Goal: Task Accomplishment & Management: Complete application form

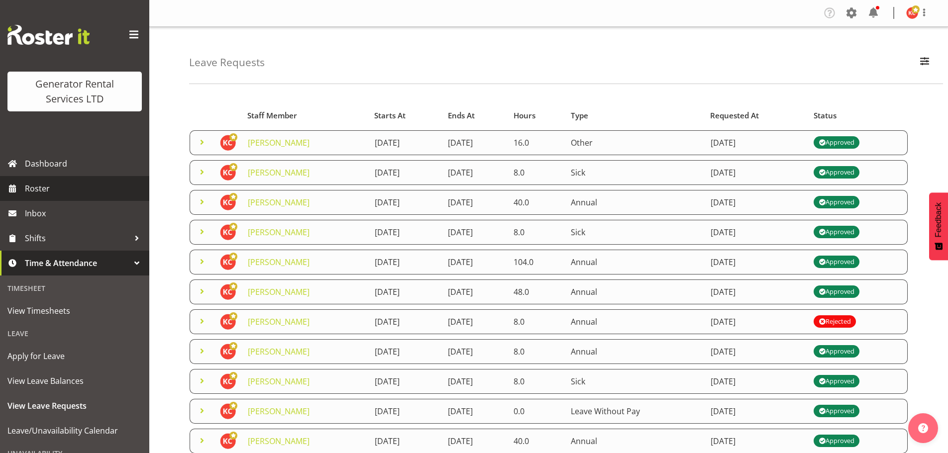
click at [47, 191] on span "Roster" at bounding box center [84, 188] width 119 height 15
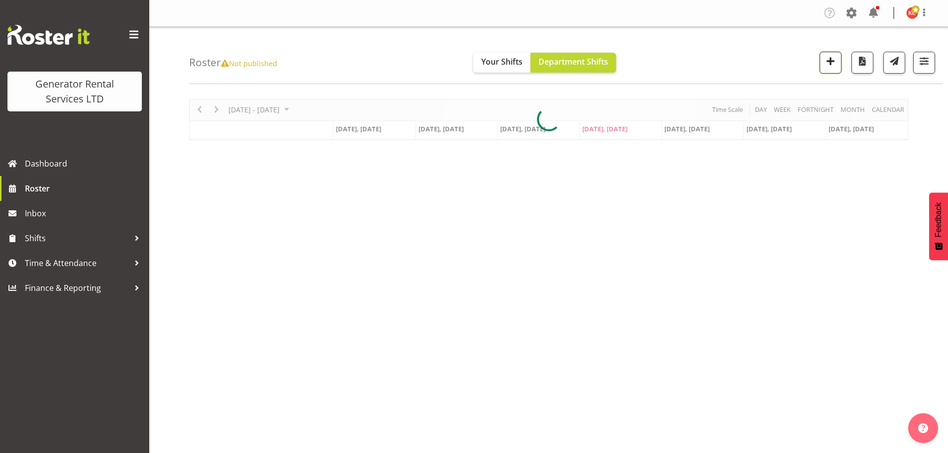
click at [829, 64] on span "button" at bounding box center [830, 61] width 13 height 13
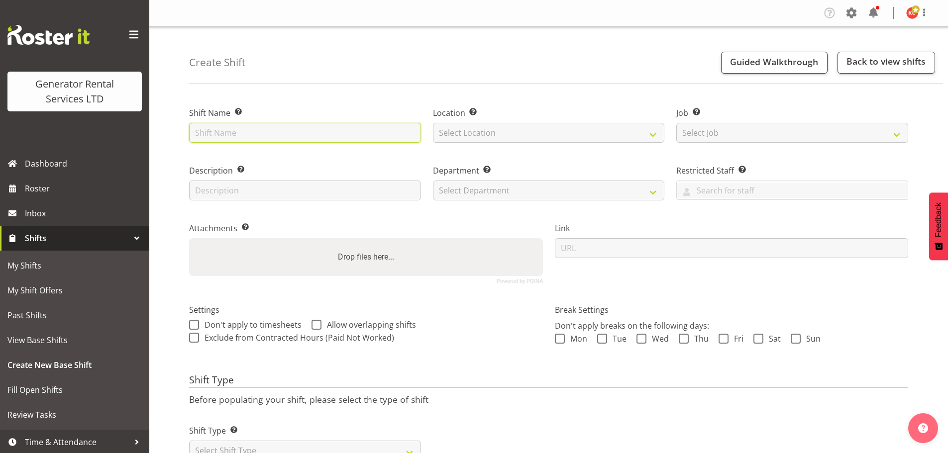
click at [299, 133] on input "text" at bounding box center [305, 133] width 232 height 20
click at [362, 129] on input "C014478" at bounding box center [305, 133] width 232 height 20
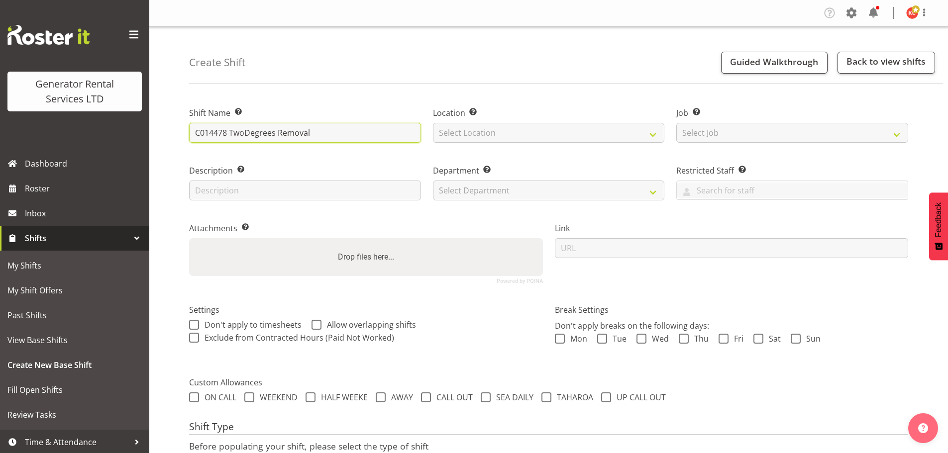
click at [325, 134] on input "C014478 TwoDegrees Removal" at bounding box center [305, 133] width 232 height 20
drag, startPoint x: 314, startPoint y: 135, endPoint x: 278, endPoint y: 132, distance: 36.0
click at [278, 132] on input "C014478 TwoDegrees Removal" at bounding box center [305, 133] width 232 height 20
click at [245, 136] on input "C014478 TwoDegrees assit with uplift of two generators at [GEOGRAPHIC_DATA]" at bounding box center [305, 133] width 232 height 20
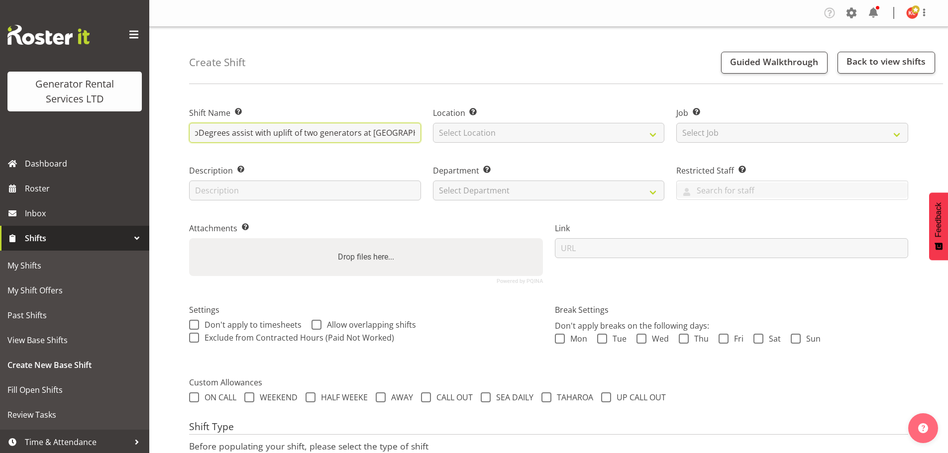
click at [200, 132] on input "C014478 TwoDegrees assist with uplift of two generators at [GEOGRAPHIC_DATA]" at bounding box center [305, 133] width 232 height 20
click at [397, 134] on input "C014478 Two Degrees assist with uplift of two generators at [GEOGRAPHIC_DATA]" at bounding box center [305, 133] width 232 height 20
click at [421, 134] on input "C014478 Two Degrees assist with uplift of two generators at [GEOGRAPHIC_DATA]" at bounding box center [305, 133] width 232 height 20
click at [416, 134] on input "C014478 Two Degrees assist with uplift of two generators at [GEOGRAPHIC_DATA]" at bounding box center [305, 133] width 232 height 20
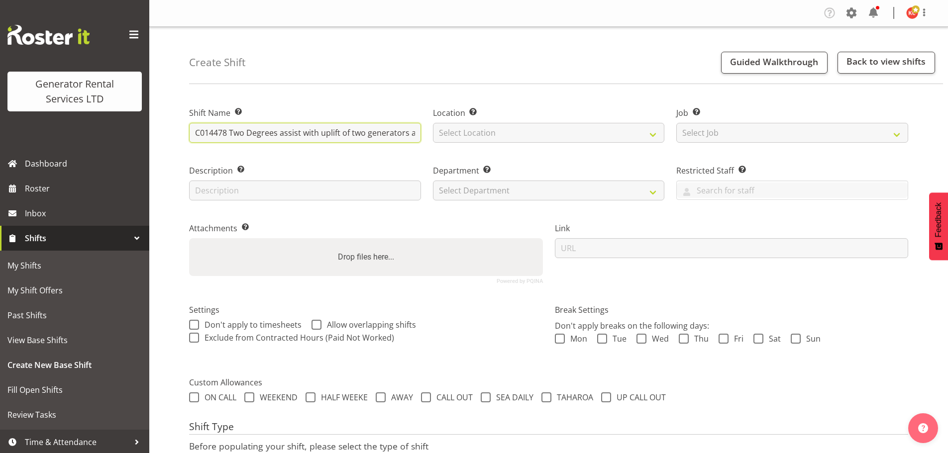
click at [362, 135] on input "C014478 Two Degrees assist with uplift of two generators at [GEOGRAPHIC_DATA]" at bounding box center [305, 133] width 232 height 20
paste input "021 196 1179"
type input "C014478 Two Degrees assist with uplift of two generators at [GEOGRAPHIC_DATA] s…"
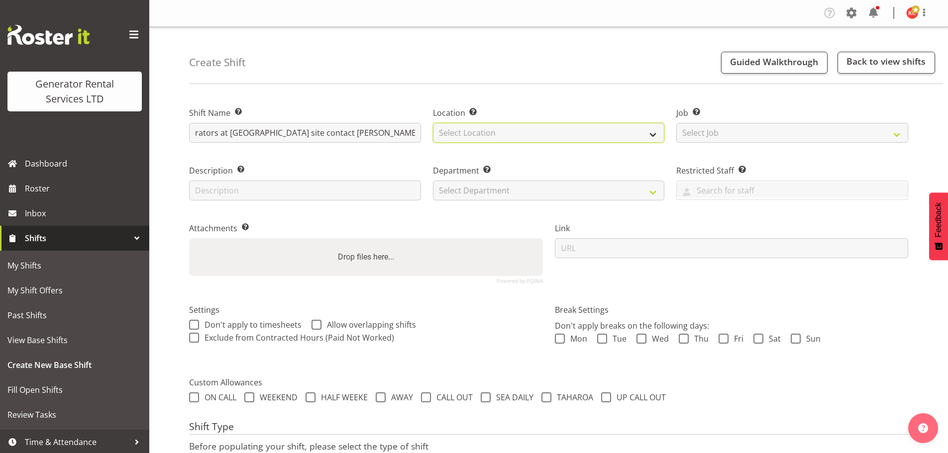
scroll to position [0, 0]
click at [452, 139] on select "Select Location [GEOGRAPHIC_DATA] [GEOGRAPHIC_DATA] GRS [GEOGRAPHIC_DATA]" at bounding box center [549, 133] width 232 height 20
select select "28"
click at [433, 123] on select "Select Location [GEOGRAPHIC_DATA] [GEOGRAPHIC_DATA] GRS [GEOGRAPHIC_DATA]" at bounding box center [549, 133] width 232 height 20
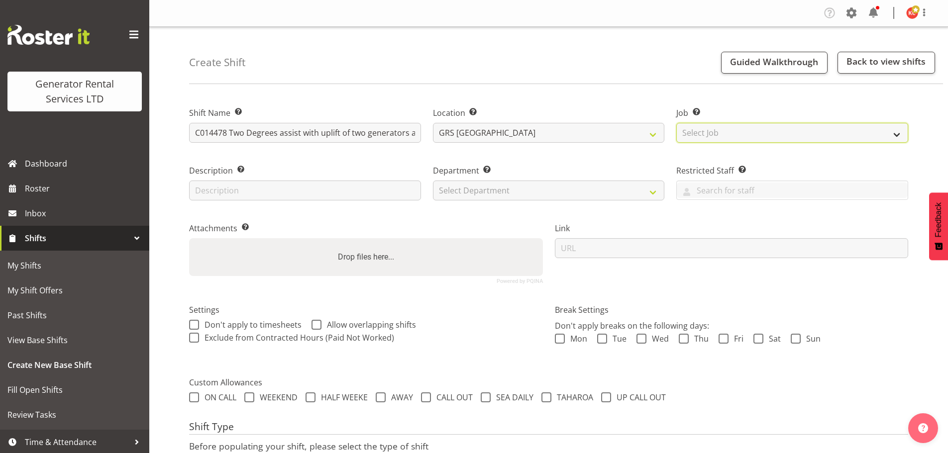
click at [713, 137] on select "Select Job Create new job 1.1 GRS AKL RENTALS 1.1 GRS AKL RENTALS AC 1.1 GRS AK…" at bounding box center [792, 133] width 232 height 20
select select "9"
click at [676, 123] on select "Select Job Create new job 1.1 GRS AKL RENTALS 1.1 GRS AKL RENTALS AC 1.1 GRS AK…" at bounding box center [792, 133] width 232 height 20
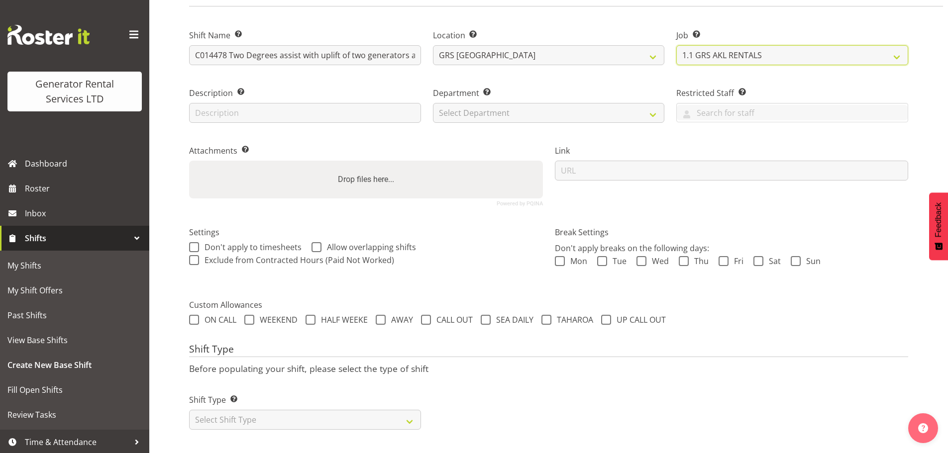
scroll to position [85, 0]
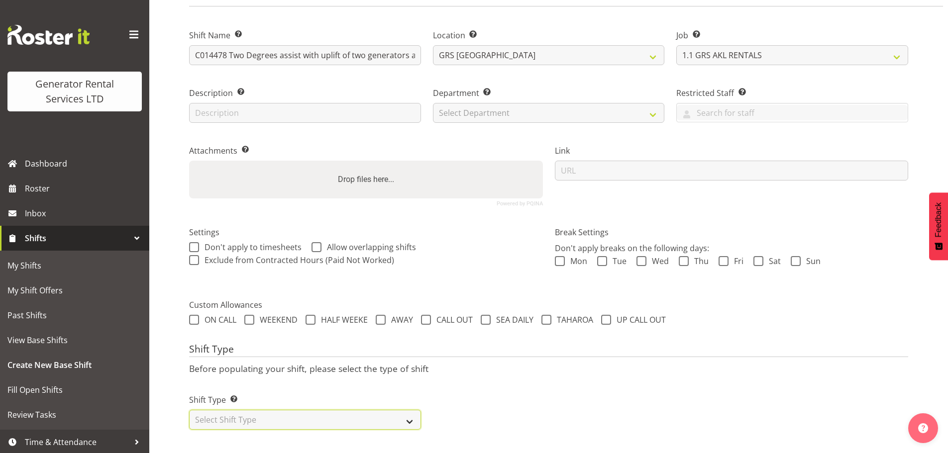
click at [347, 412] on select "Select Shift Type One Off Shift Recurring Shift Rotating Shift" at bounding box center [305, 420] width 232 height 20
select select "one_off"
click at [189, 410] on select "Select Shift Type One Off Shift Recurring Shift Rotating Shift" at bounding box center [305, 420] width 232 height 20
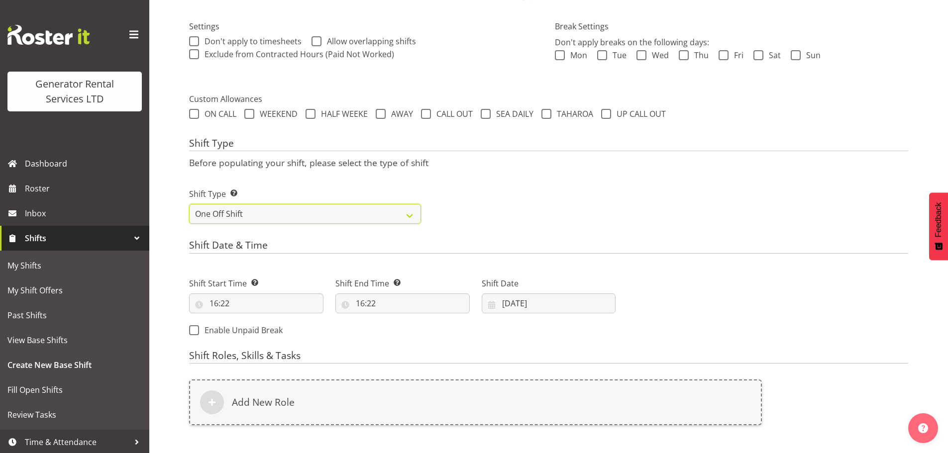
scroll to position [284, 0]
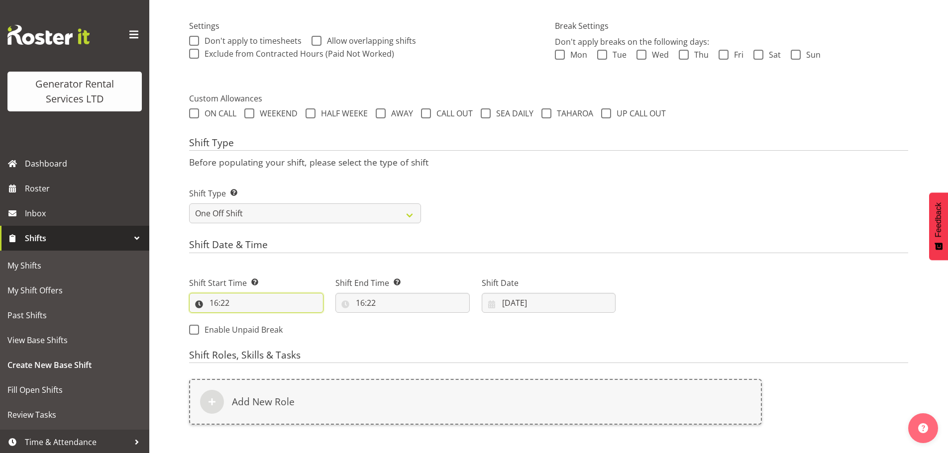
click at [204, 306] on input "16:22" at bounding box center [256, 303] width 134 height 20
click at [254, 331] on select "00 01 02 03 04 05 06 07 08 09 10 11 12 13 14 15 16 17 18 19 20 21 22 23" at bounding box center [257, 329] width 22 height 20
select select "21"
click at [246, 319] on select "00 01 02 03 04 05 06 07 08 09 10 11 12 13 14 15 16 17 18 19 20 21 22 23" at bounding box center [257, 329] width 22 height 20
type input "21:22"
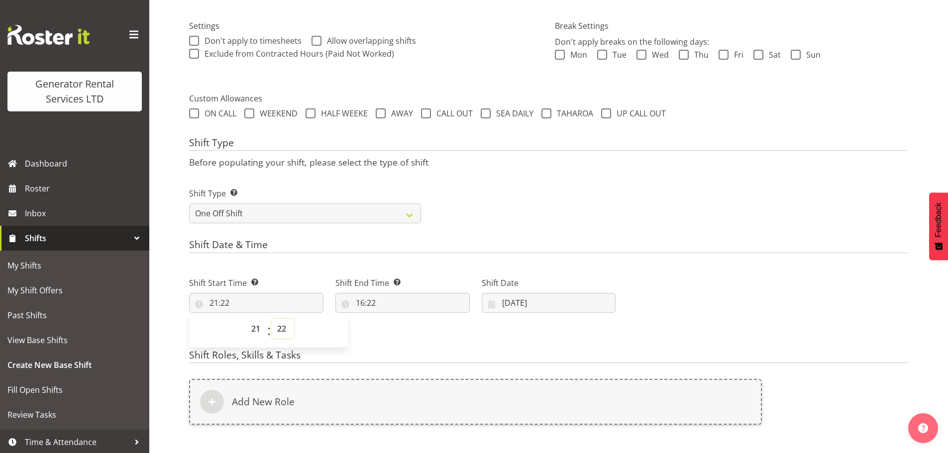
click at [286, 334] on select "00 01 02 03 04 05 06 07 08 09 10 11 12 13 14 15 16 17 18 19 20 21 22 23 24 25 2…" at bounding box center [283, 329] width 22 height 20
select select "0"
click at [272, 319] on select "00 01 02 03 04 05 06 07 08 09 10 11 12 13 14 15 16 17 18 19 20 21 22 23 24 25 2…" at bounding box center [283, 329] width 22 height 20
type input "21:00"
click at [368, 304] on input "16:22" at bounding box center [402, 303] width 134 height 20
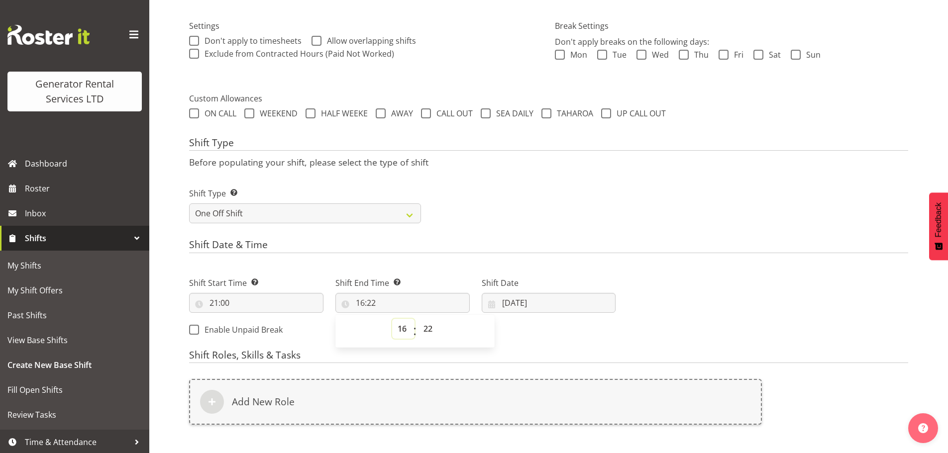
click at [401, 332] on select "00 01 02 03 04 05 06 07 08 09 10 11 12 13 14 15 16 17 18 19 20 21 22 23" at bounding box center [403, 329] width 22 height 20
click at [506, 306] on input "[DATE]" at bounding box center [549, 303] width 134 height 20
click at [599, 396] on link "10" at bounding box center [601, 402] width 20 height 19
type input "[DATE]"
click at [405, 305] on input "16:22" at bounding box center [402, 303] width 134 height 20
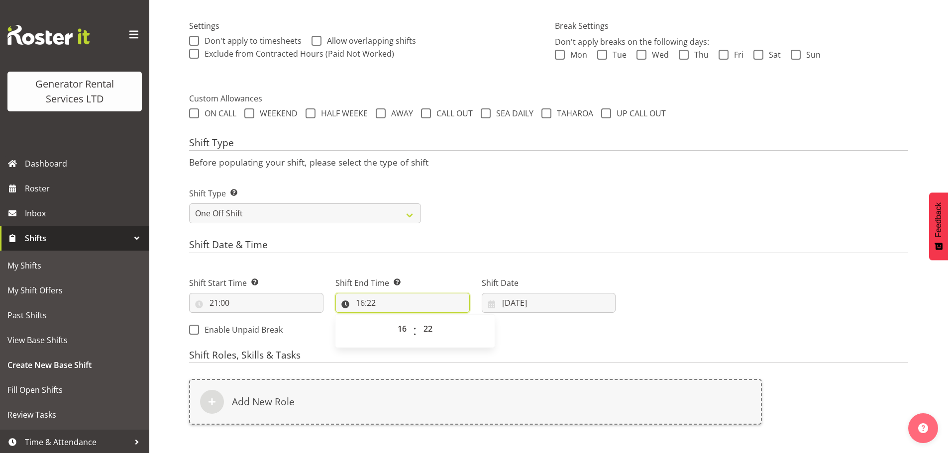
click at [405, 309] on input "16:22" at bounding box center [402, 303] width 134 height 20
click at [405, 326] on select "00 01 02 03 04 05 06 07 08 09 10 11 12 13 14 15 16 17 18 19 20 21 22 23" at bounding box center [403, 329] width 22 height 20
select select "23"
click at [392, 319] on select "00 01 02 03 04 05 06 07 08 09 10 11 12 13 14 15 16 17 18 19 20 21 22 23" at bounding box center [403, 329] width 22 height 20
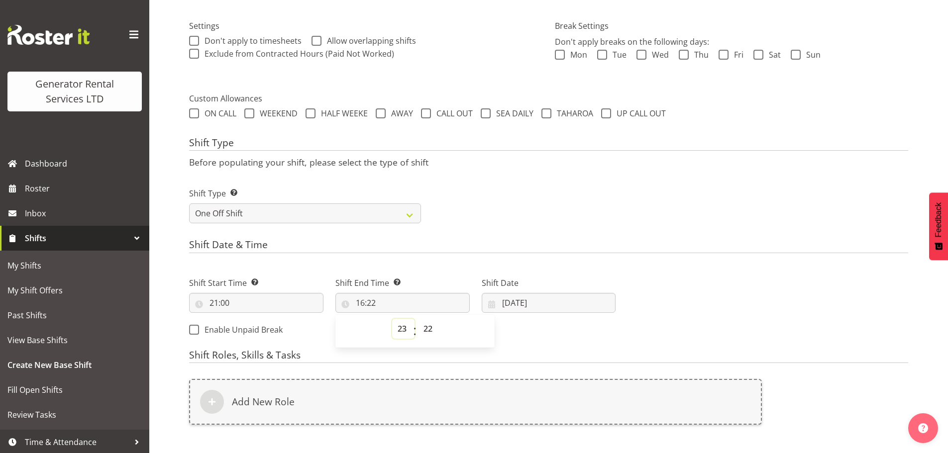
type input "23:22"
click at [427, 328] on select "00 01 02 03 04 05 06 07 08 09 10 11 12 13 14 15 16 17 18 19 20 21 22 23 24 25 2…" at bounding box center [429, 329] width 22 height 20
select select "59"
click at [418, 319] on select "00 01 02 03 04 05 06 07 08 09 10 11 12 13 14 15 16 17 18 19 20 21 22 23 24 25 2…" at bounding box center [429, 329] width 22 height 20
type input "23:59"
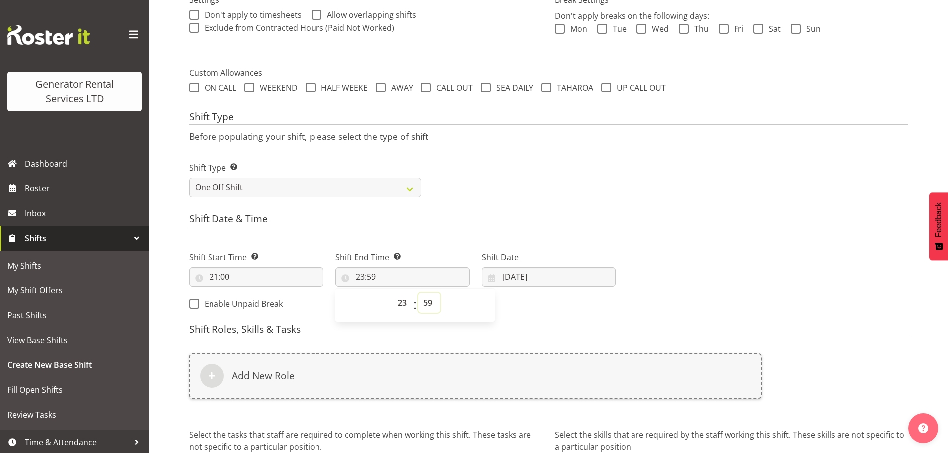
scroll to position [334, 0]
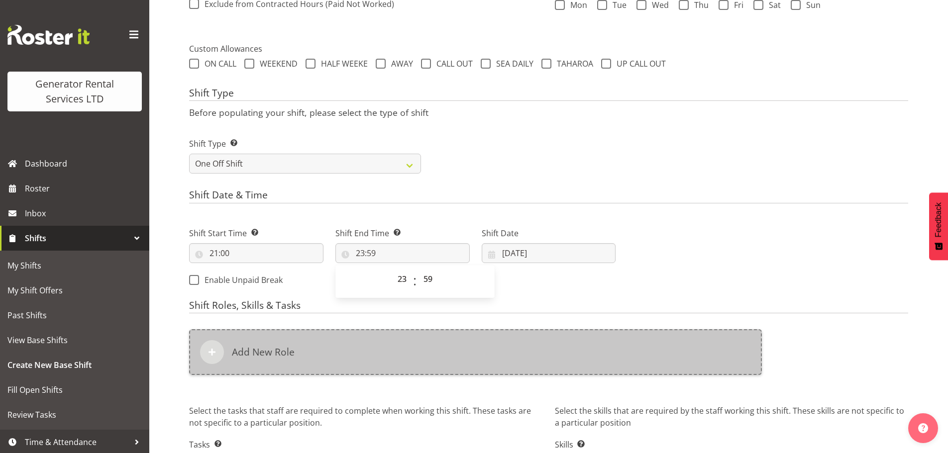
click at [250, 357] on h6 "Add New Role" at bounding box center [263, 352] width 63 height 12
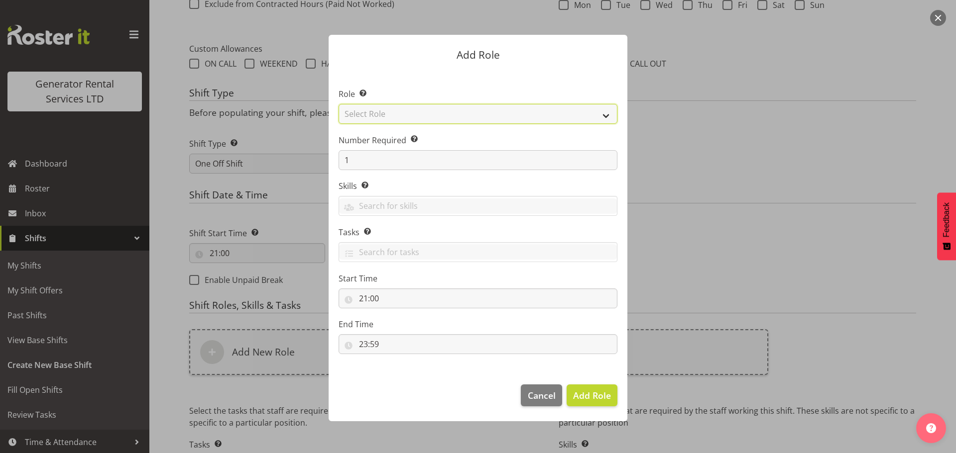
click at [372, 116] on select "Select Role Account Manager Electrician Engineering GM HSEQ manager MECH Mechan…" at bounding box center [477, 114] width 279 height 20
select select "21"
click at [338, 104] on select "Select Role Account Manager Electrician Engineering GM HSEQ manager MECH Mechan…" at bounding box center [477, 114] width 279 height 20
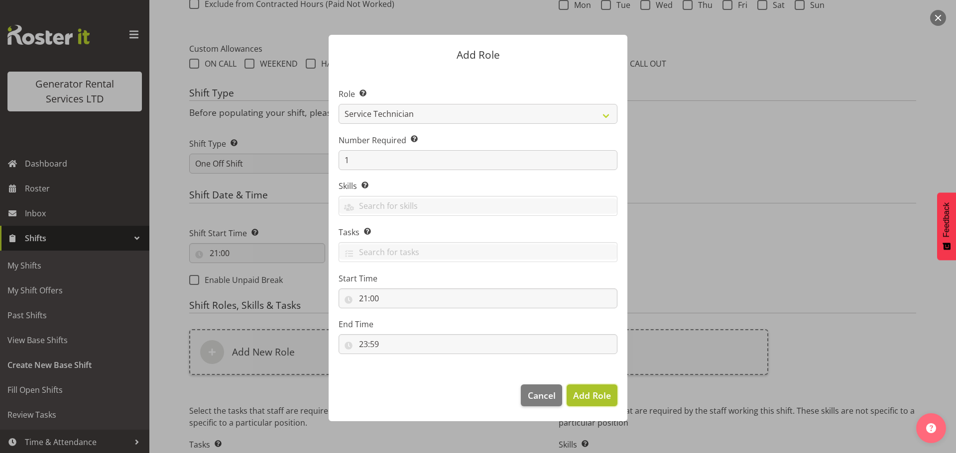
click at [586, 394] on span "Add Role" at bounding box center [592, 396] width 38 height 12
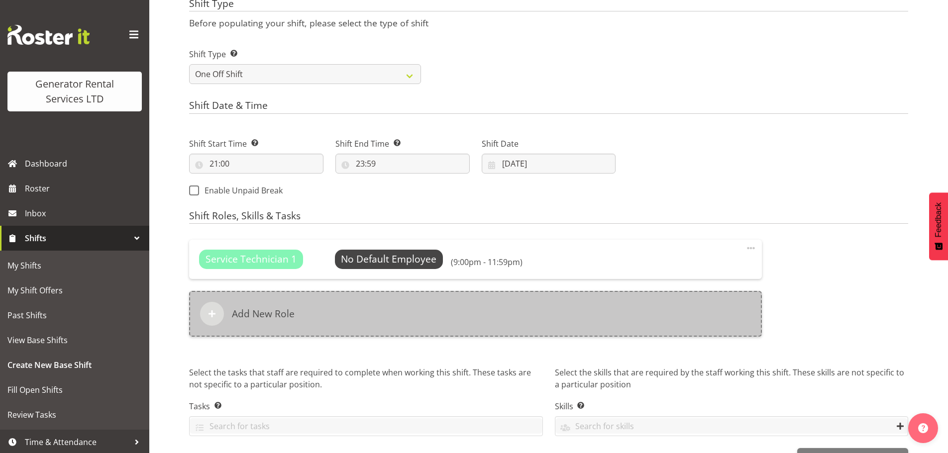
scroll to position [434, 0]
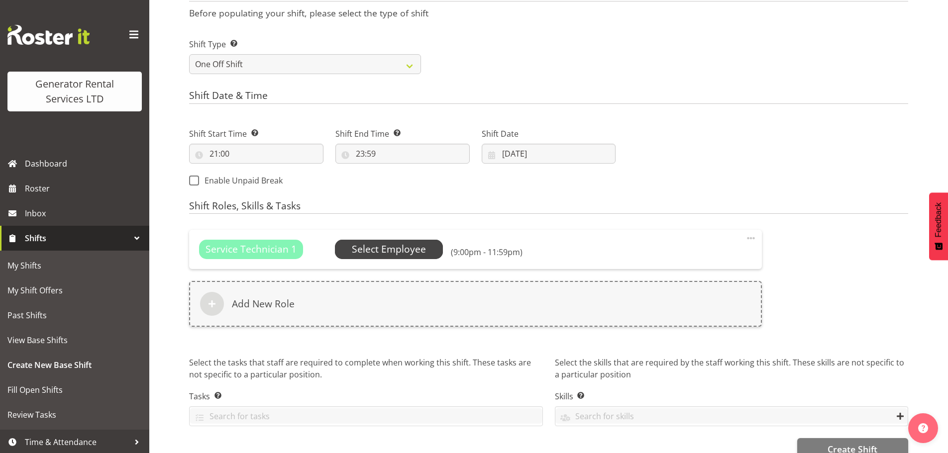
click at [403, 251] on span "Select Employee" at bounding box center [389, 249] width 74 height 14
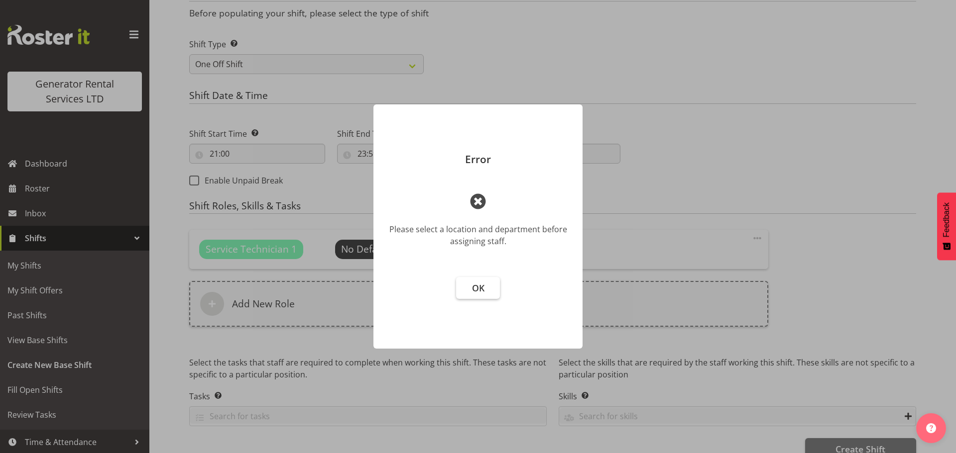
click at [473, 290] on span "OK" at bounding box center [478, 288] width 12 height 12
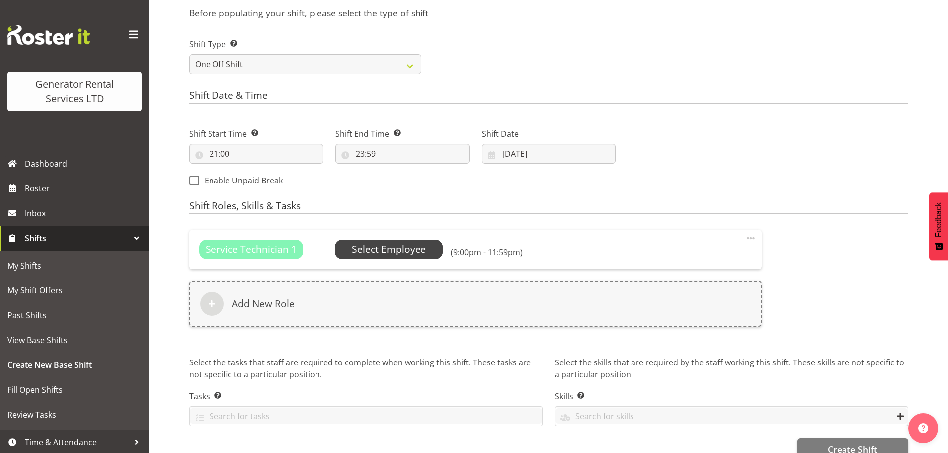
click at [372, 252] on span "Select Employee" at bounding box center [389, 249] width 74 height 14
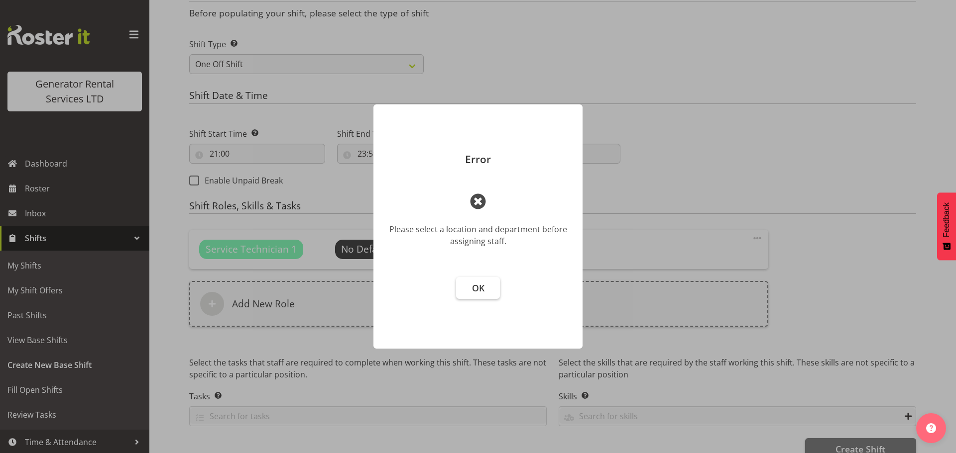
click at [472, 293] on span "OK" at bounding box center [478, 288] width 12 height 12
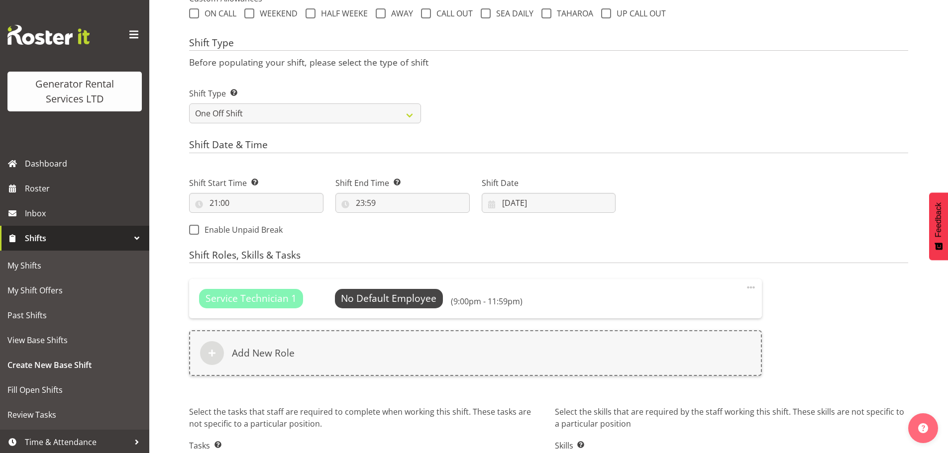
scroll to position [384, 0]
click at [279, 119] on select "One Off Shift Recurring Shift Rotating Shift" at bounding box center [305, 114] width 232 height 20
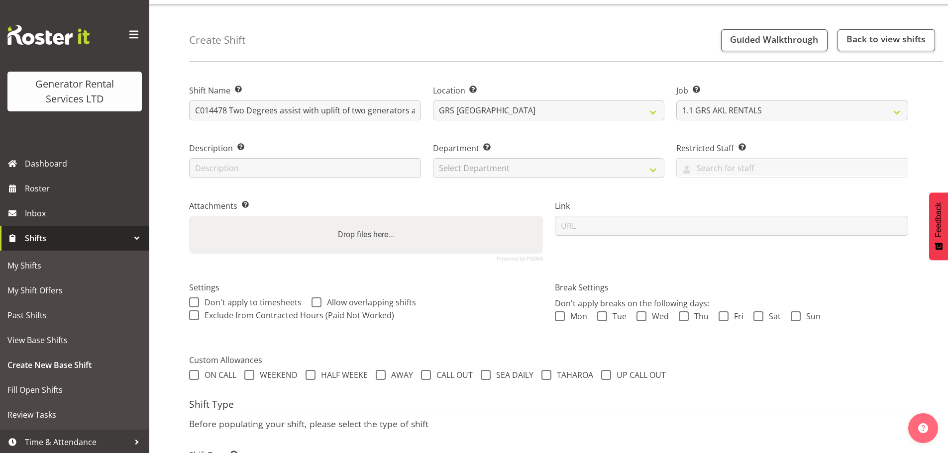
scroll to position [0, 0]
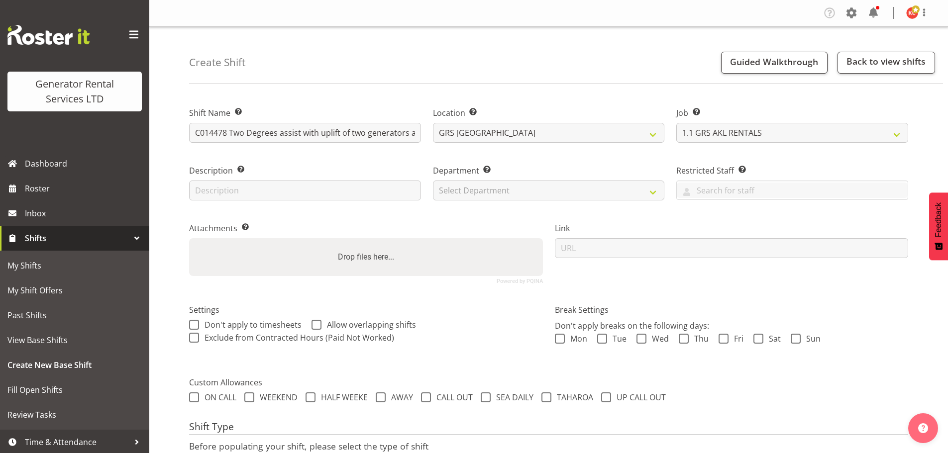
click at [504, 176] on label "Department Set the department that the shift relates to." at bounding box center [549, 171] width 232 height 12
click at [503, 188] on select "Select Department GRS SALES AKL GRS SALES AKL GRS ADMIN AKL GRS HIRE AKL" at bounding box center [549, 191] width 232 height 20
click at [433, 181] on select "Select Department GRS SALES AKL GRS SALES AKL GRS ADMIN AKL GRS HIRE AKL" at bounding box center [549, 191] width 232 height 20
click at [501, 196] on select "GRS SALES AKL GRS SALES AKL GRS ADMIN AKL GRS HIRE AKL" at bounding box center [549, 191] width 232 height 20
select select "20"
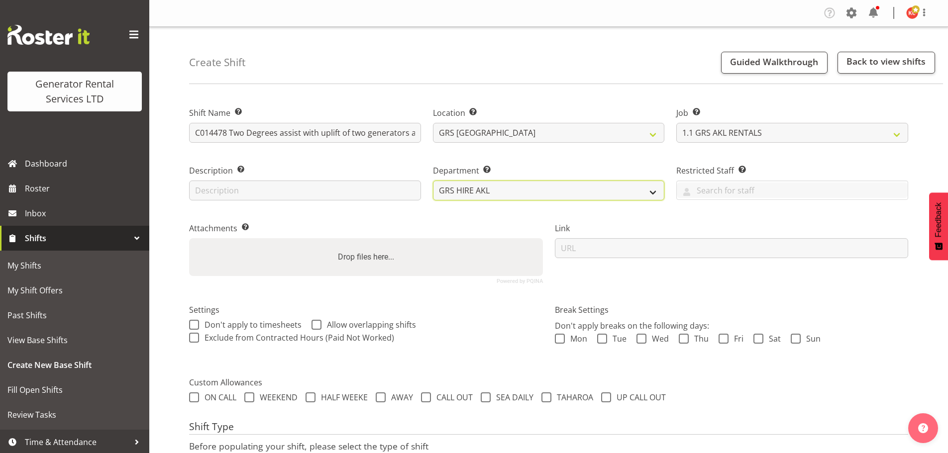
click at [433, 181] on select "GRS SALES AKL GRS SALES AKL GRS ADMIN AKL GRS HIRE AKL" at bounding box center [549, 191] width 232 height 20
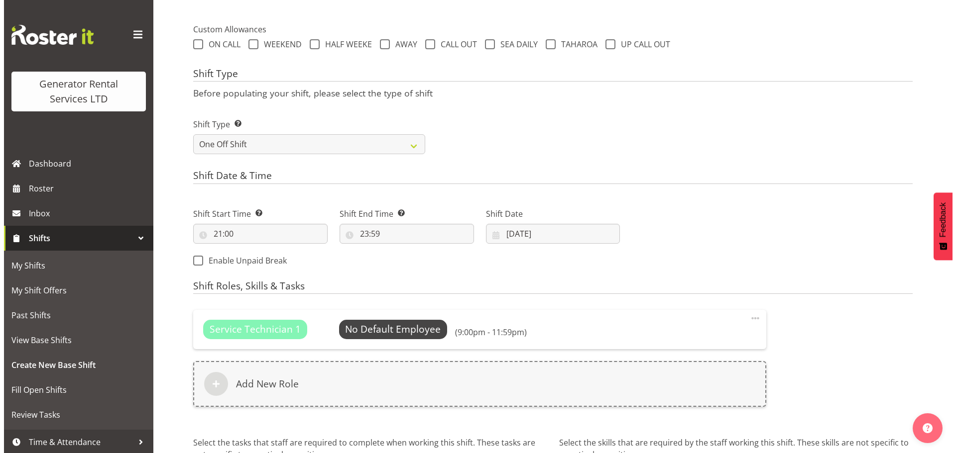
scroll to position [448, 0]
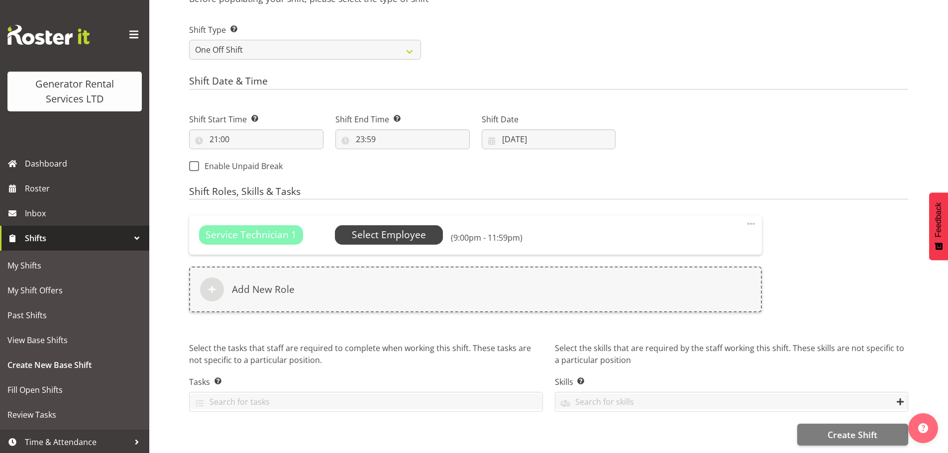
click at [409, 235] on span "Select Employee" at bounding box center [389, 235] width 74 height 14
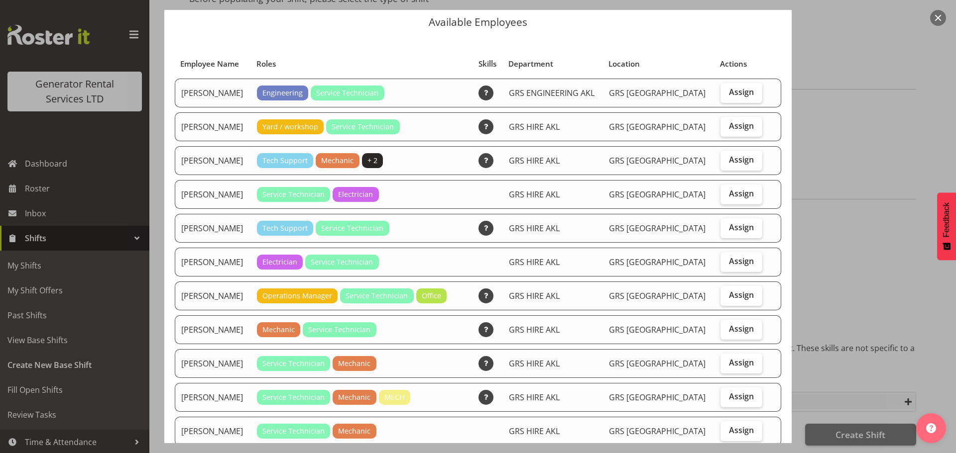
scroll to position [100, 0]
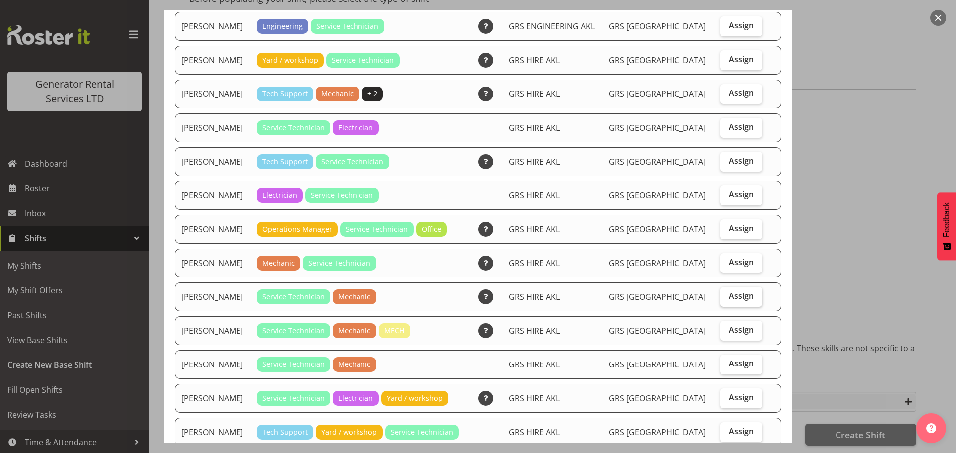
click at [720, 305] on label "Assign" at bounding box center [741, 297] width 42 height 20
click at [720, 300] on input "Assign" at bounding box center [723, 296] width 6 height 6
checkbox input "true"
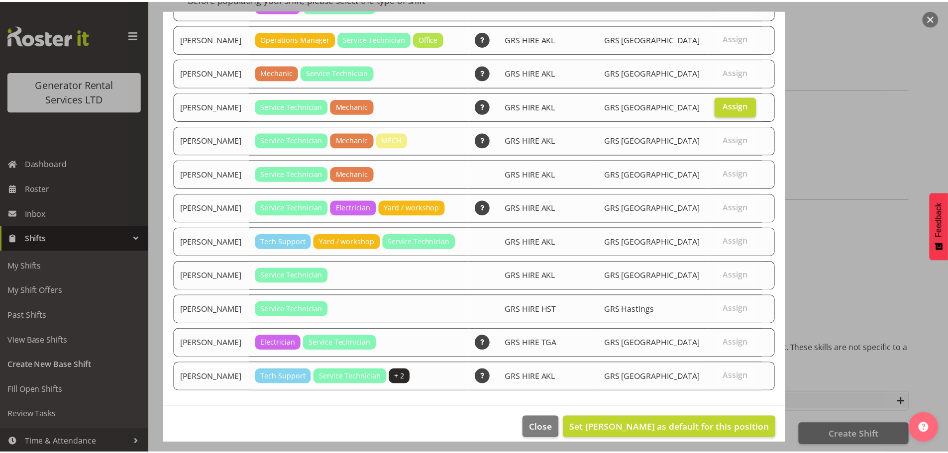
scroll to position [301, 0]
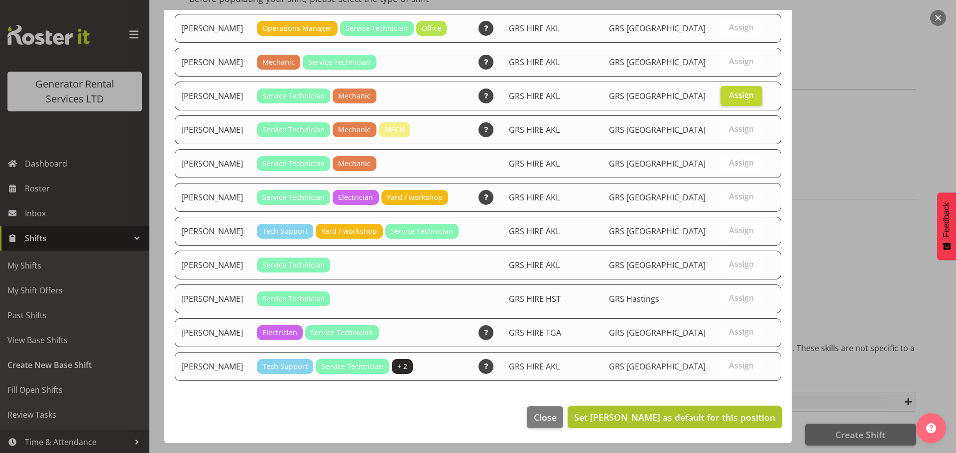
click at [723, 416] on span "Set [PERSON_NAME] as default for this position" at bounding box center [674, 418] width 201 height 12
